Goal: Navigation & Orientation: Find specific page/section

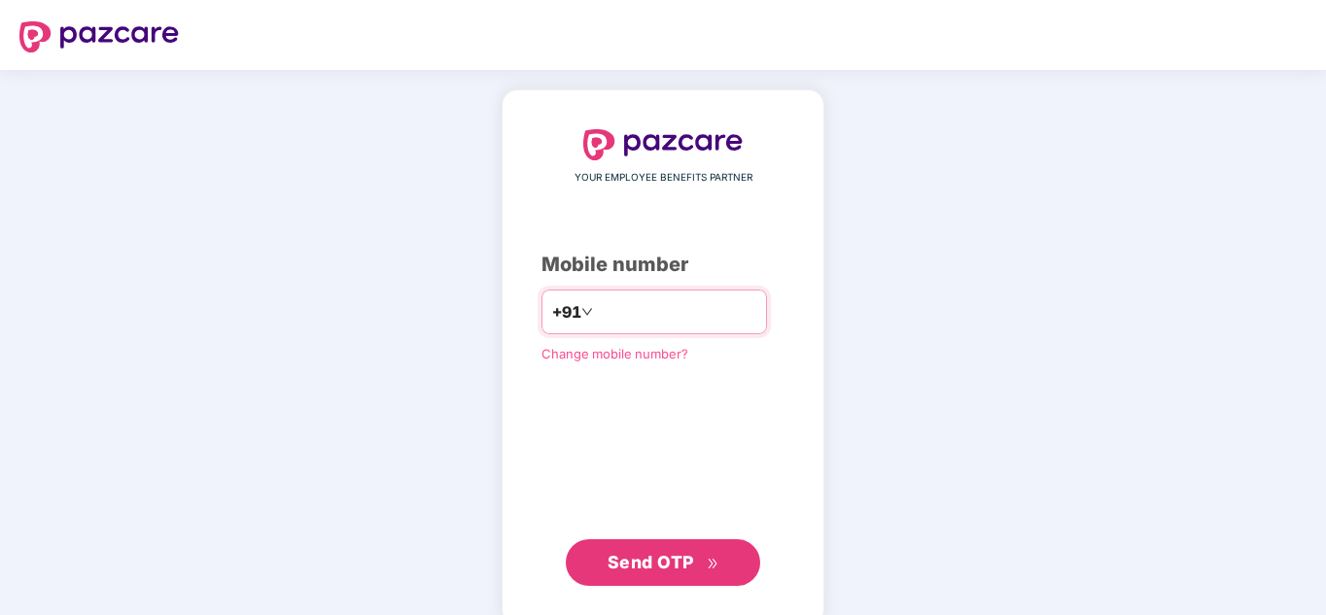
type input "**********"
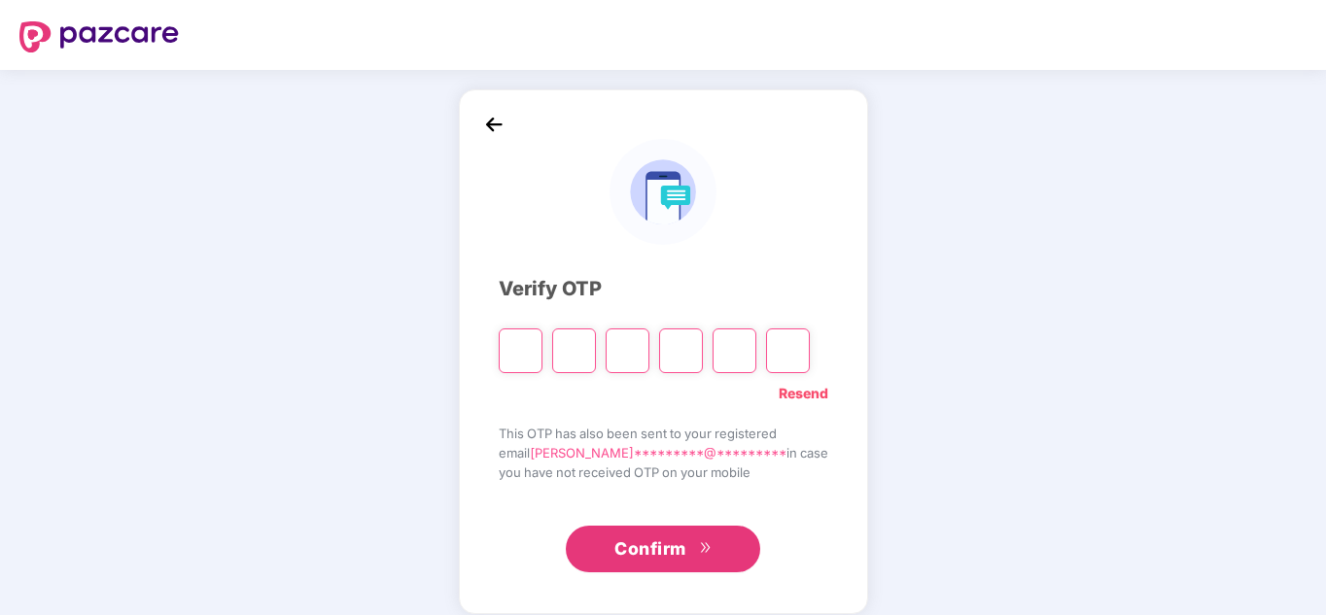
type input "*"
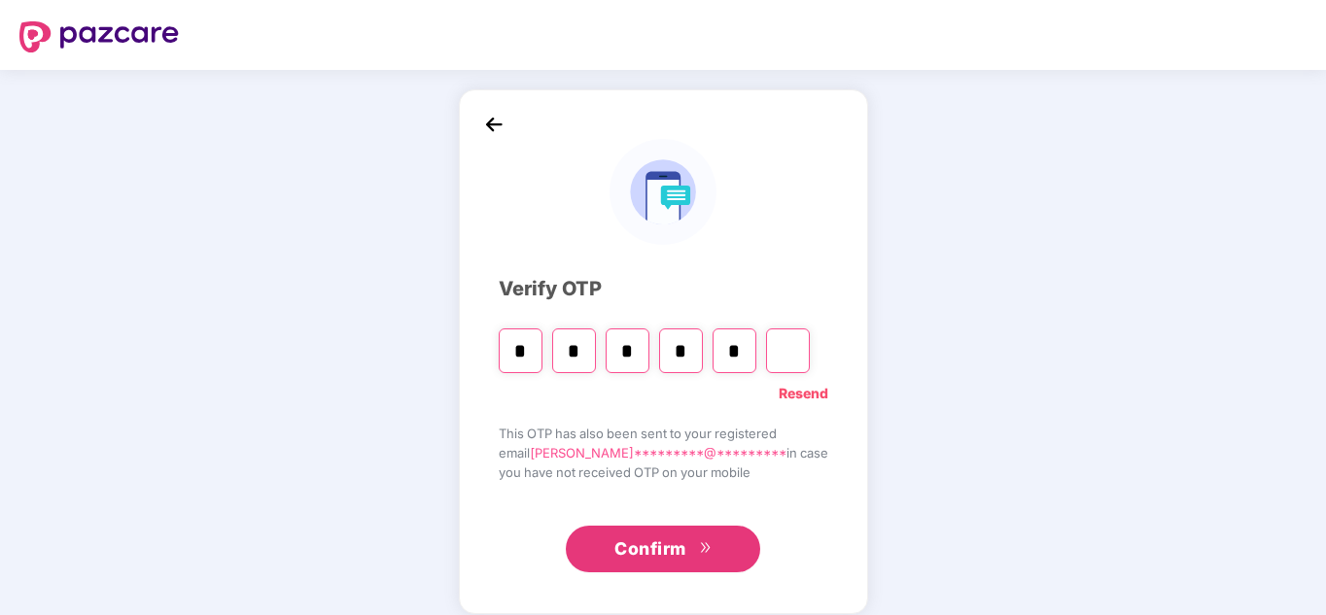
type input "*"
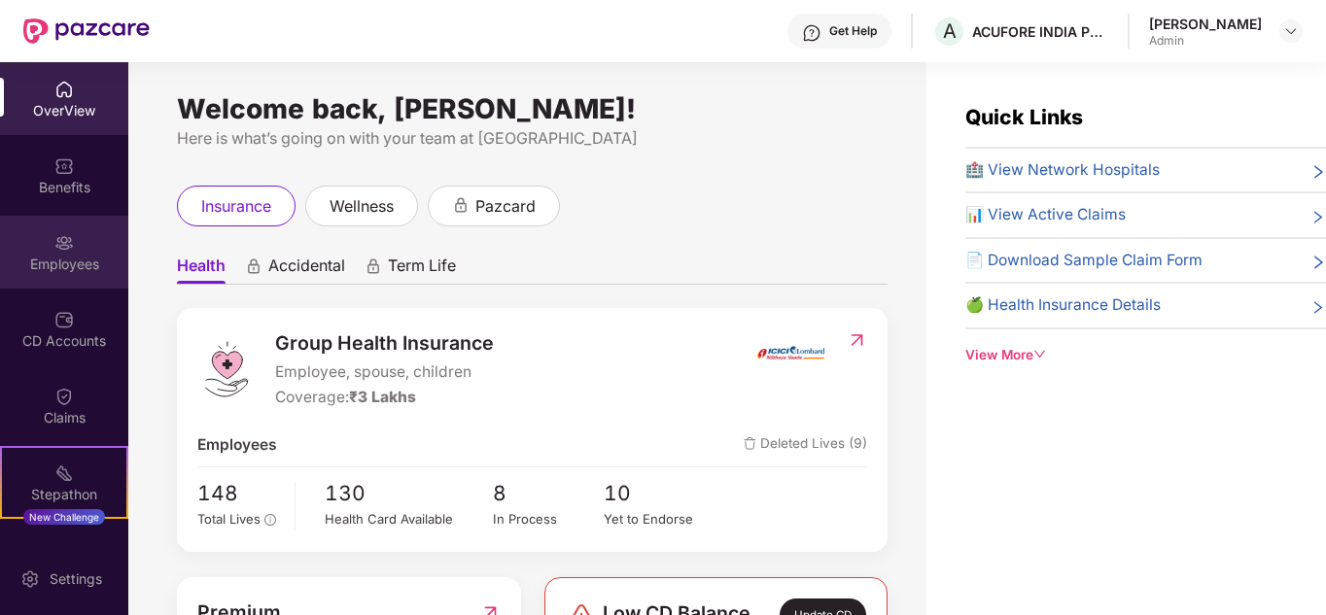
click at [58, 274] on div "Employees" at bounding box center [64, 252] width 128 height 73
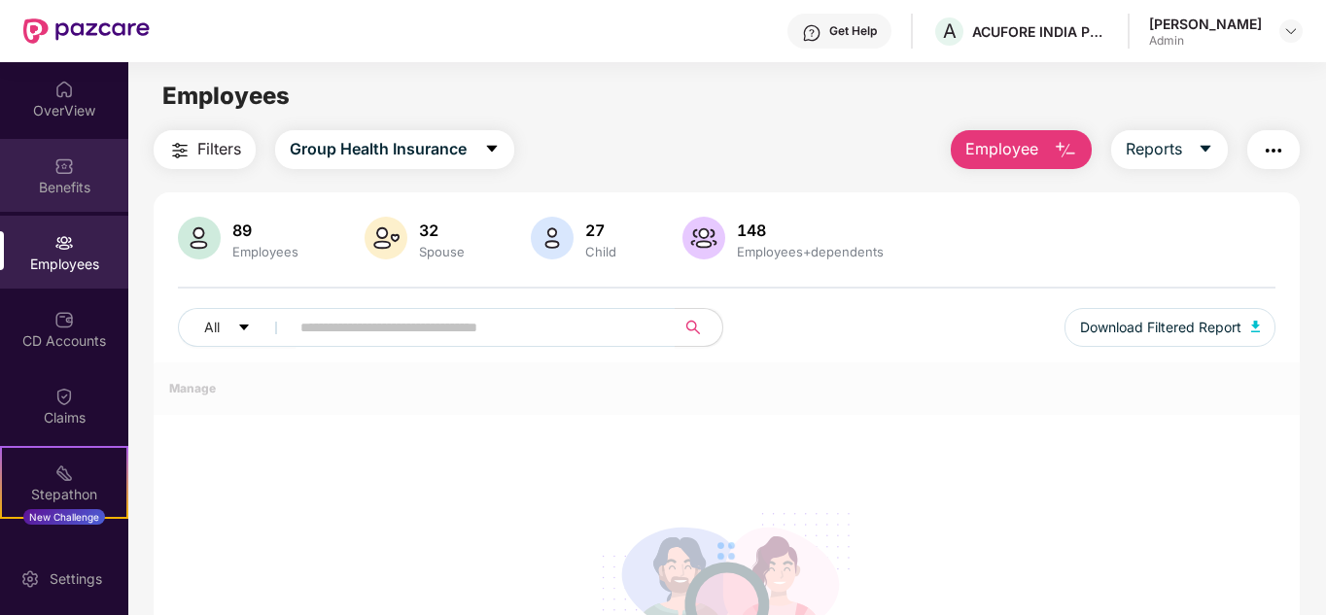
click at [61, 167] on img at bounding box center [63, 165] width 19 height 19
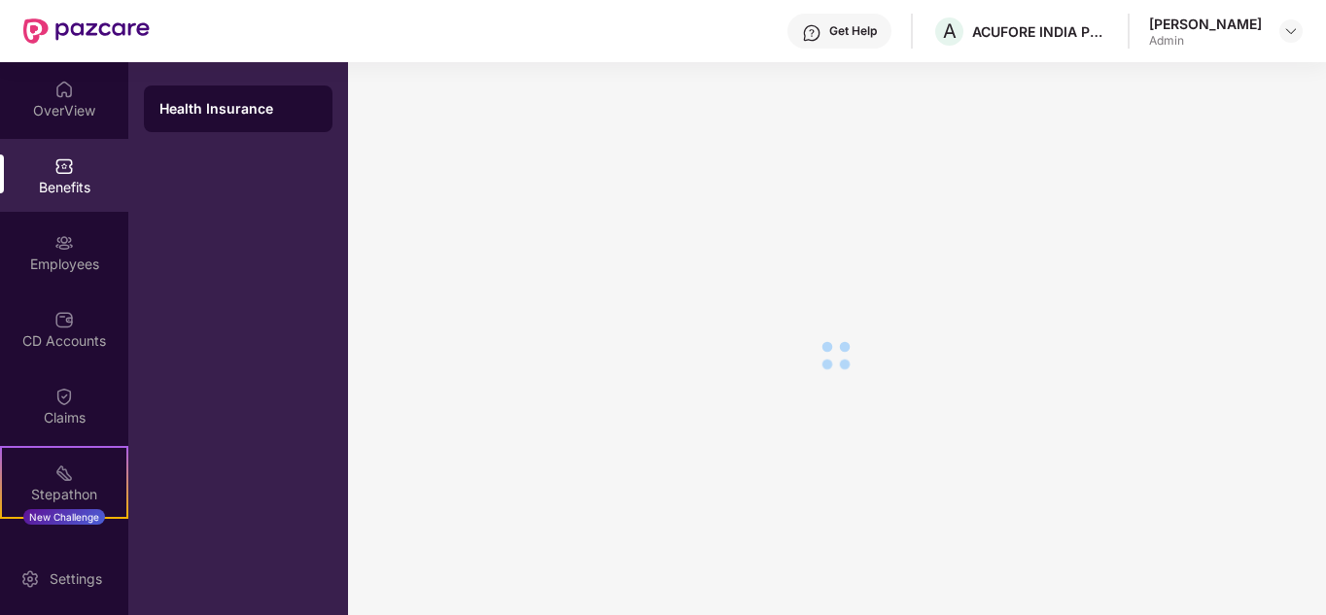
click at [99, 89] on div "OverView" at bounding box center [64, 98] width 128 height 73
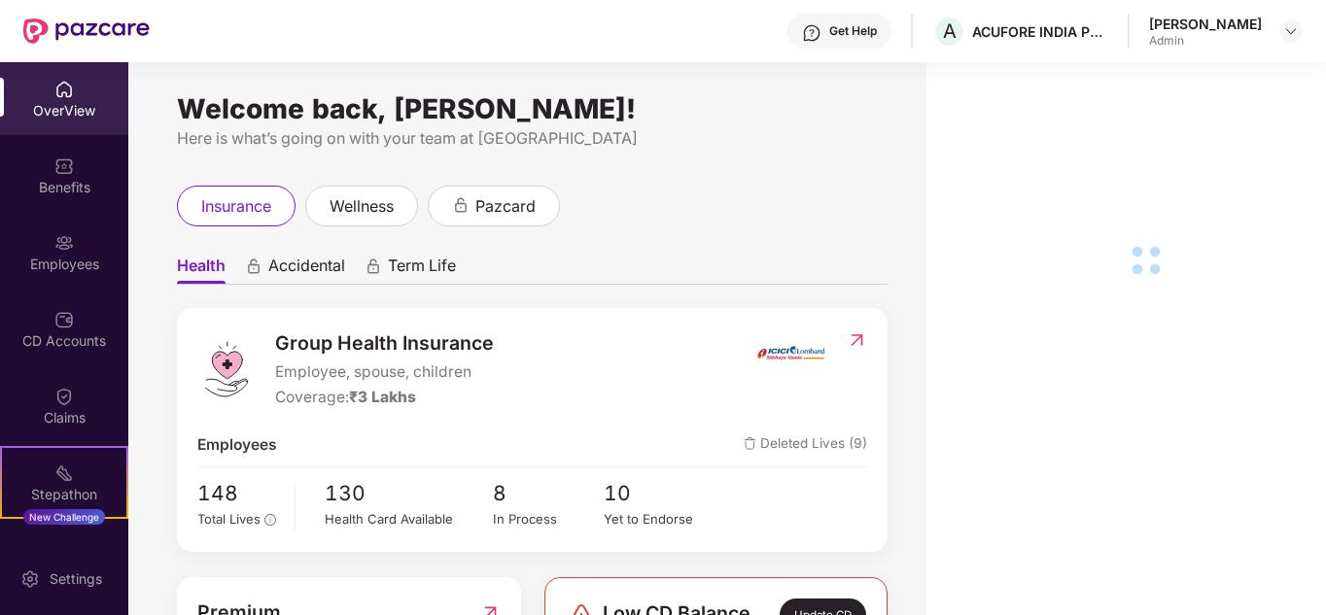
click at [53, 343] on div "CD Accounts" at bounding box center [64, 340] width 128 height 19
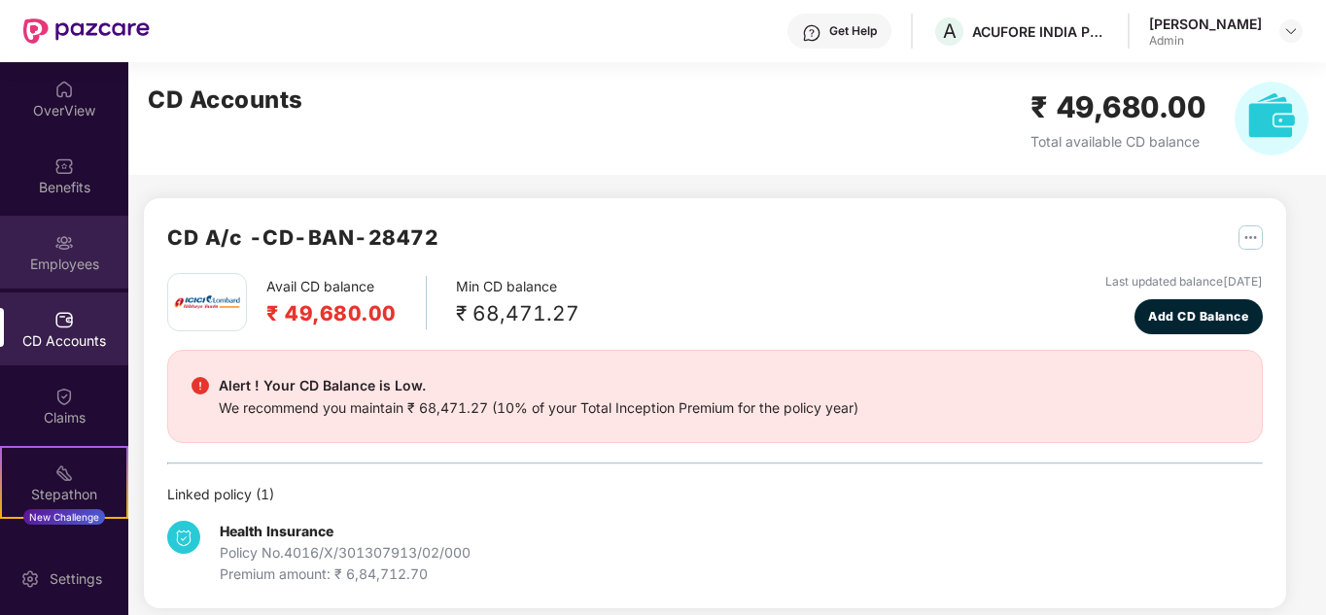
click at [56, 246] on img at bounding box center [63, 242] width 19 height 19
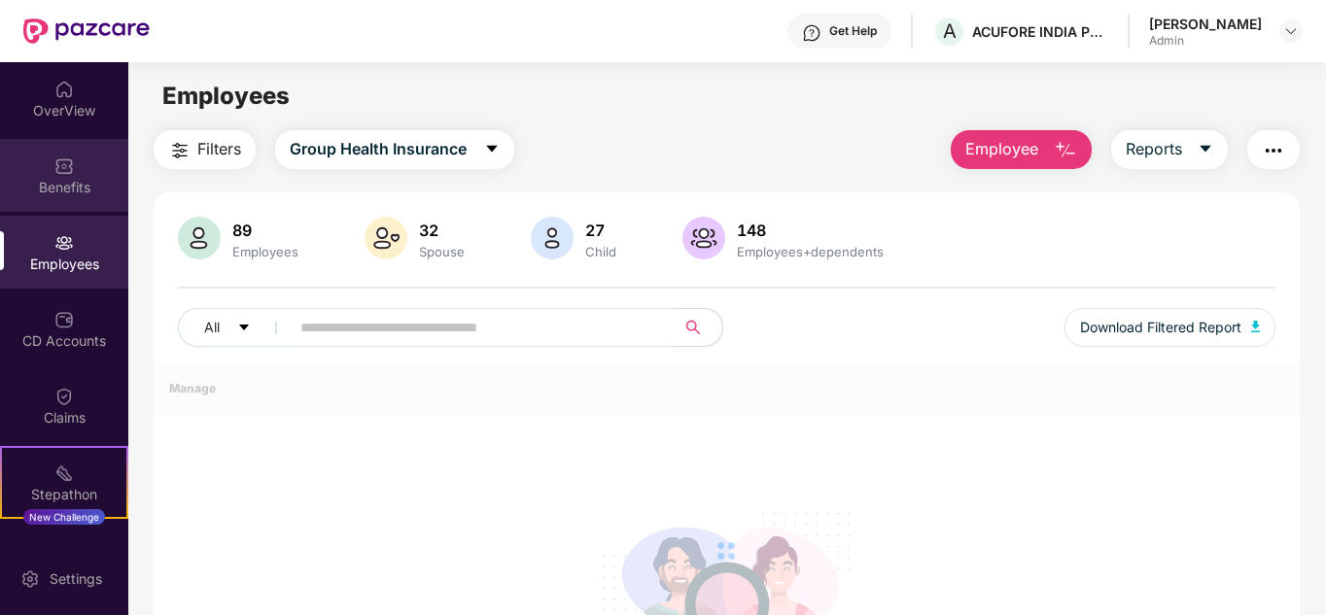
click at [61, 178] on div "Benefits" at bounding box center [64, 187] width 128 height 19
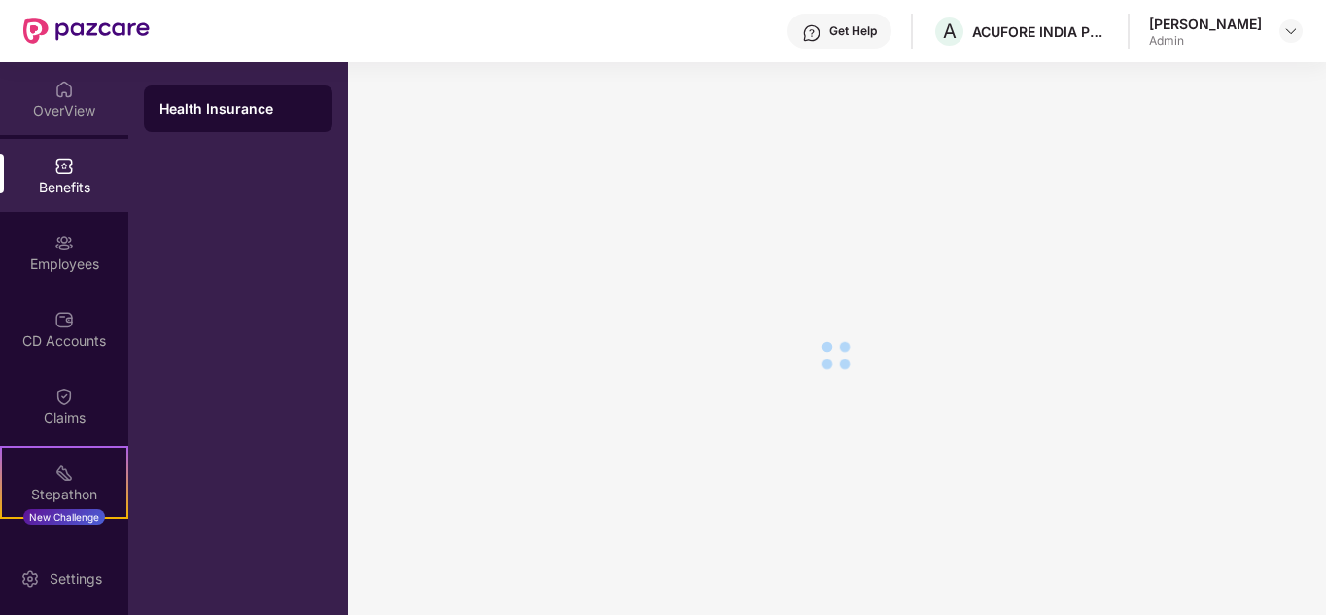
click at [64, 97] on img at bounding box center [63, 89] width 19 height 19
